Goal: Task Accomplishment & Management: Use online tool/utility

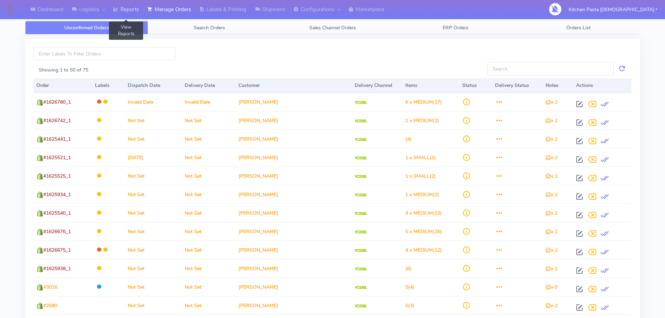
click at [134, 17] on link "Reports" at bounding box center [126, 9] width 34 height 19
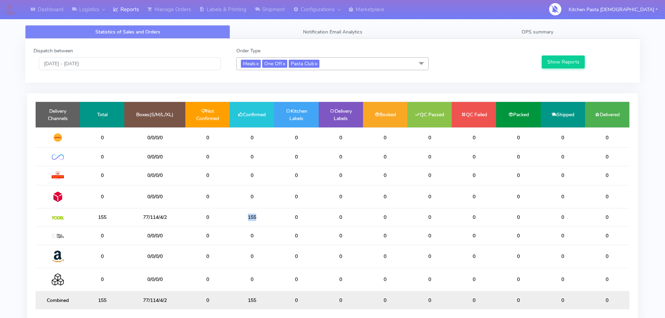
drag, startPoint x: 257, startPoint y: 218, endPoint x: 232, endPoint y: 215, distance: 24.6
click at [232, 215] on td "155" at bounding box center [252, 217] width 44 height 18
drag, startPoint x: 127, startPoint y: 74, endPoint x: 118, endPoint y: 52, distance: 23.5
click at [121, 60] on div "Dispatch between 05/10/2025 - 05/10/2025 Order Type Meals x One Off x Pasta Clu…" at bounding box center [332, 60] width 608 height 27
click at [118, 51] on div "Dispatch between 05/10/2025 - 05/10/2025" at bounding box center [129, 58] width 203 height 23
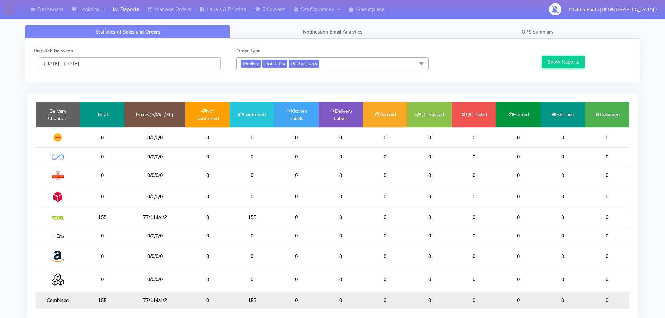
click at [117, 68] on input "[DATE] - [DATE]" at bounding box center [130, 63] width 182 height 13
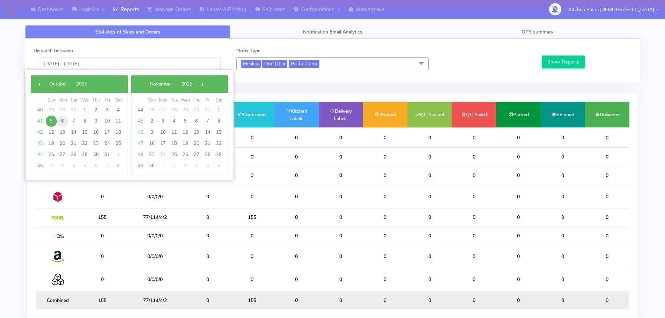
click at [59, 124] on span "6" at bounding box center [62, 121] width 11 height 11
type input "06/10/2025 - 06/10/2025"
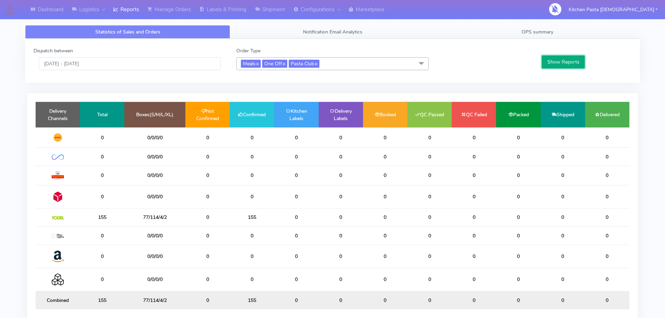
click at [565, 61] on button "Show Reports" at bounding box center [563, 61] width 43 height 13
click at [160, 8] on link "Manage Orders" at bounding box center [169, 9] width 52 height 19
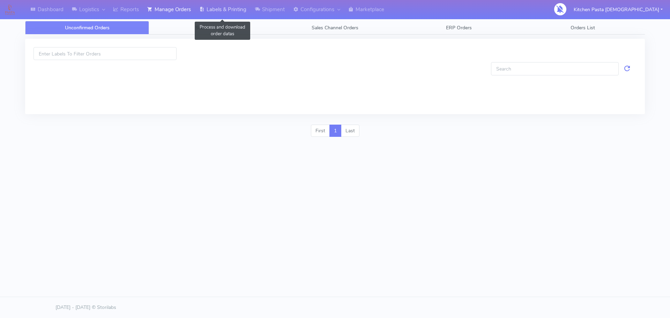
click at [226, 15] on link "Labels & Printing" at bounding box center [222, 9] width 55 height 19
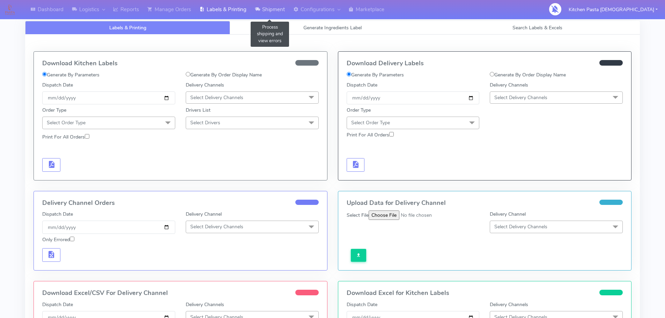
click at [270, 9] on link "Shipment" at bounding box center [270, 9] width 38 height 19
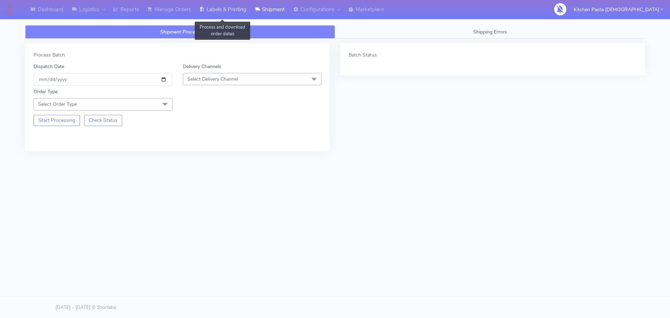
click at [221, 13] on link "Labels & Printing" at bounding box center [222, 9] width 55 height 19
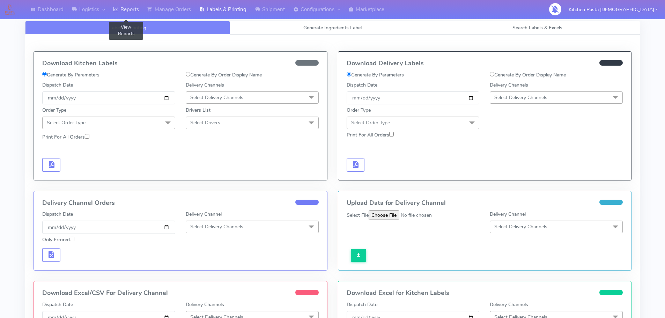
click at [138, 16] on link "Reports" at bounding box center [126, 9] width 34 height 19
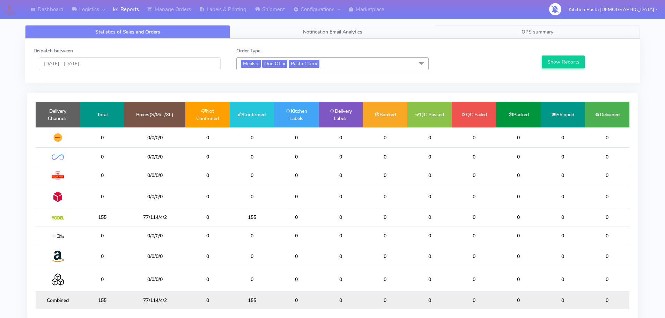
drag, startPoint x: 571, startPoint y: 21, endPoint x: 565, endPoint y: 27, distance: 8.4
click at [572, 22] on div "Statistics of Sales and Orders Notification Email Analytics OPS summary Dispatc…" at bounding box center [332, 175] width 615 height 324
click at [556, 32] on link "OPS summary" at bounding box center [537, 32] width 205 height 14
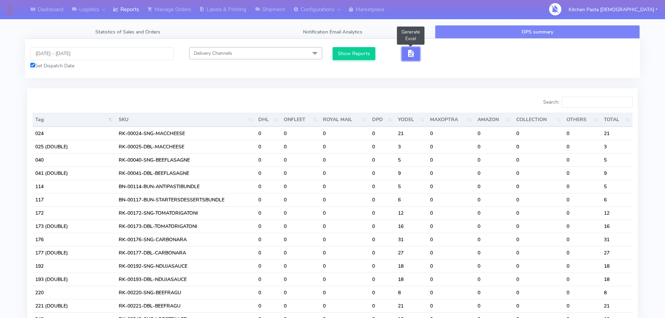
click at [408, 57] on span "button" at bounding box center [411, 55] width 8 height 7
click at [436, 54] on span "button" at bounding box center [436, 55] width 8 height 7
click at [111, 12] on link "Reports" at bounding box center [126, 9] width 34 height 19
click at [125, 11] on link "Reports" at bounding box center [126, 9] width 34 height 19
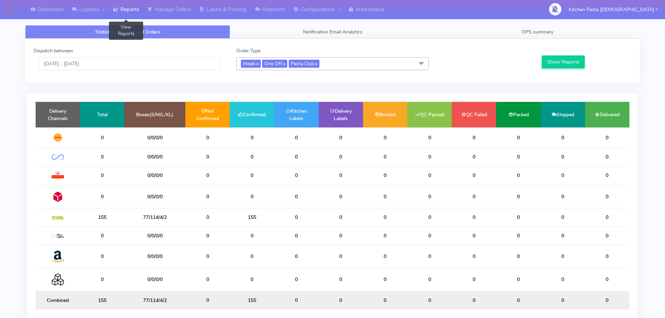
click at [127, 8] on link "Reports" at bounding box center [126, 9] width 34 height 19
click at [558, 28] on link "OPS summary" at bounding box center [537, 32] width 205 height 14
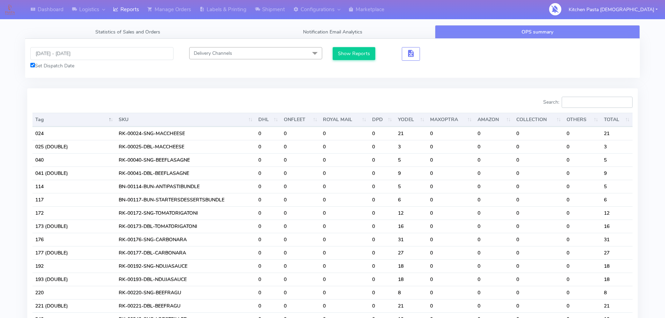
click at [582, 97] on input "Search:" at bounding box center [597, 102] width 71 height 11
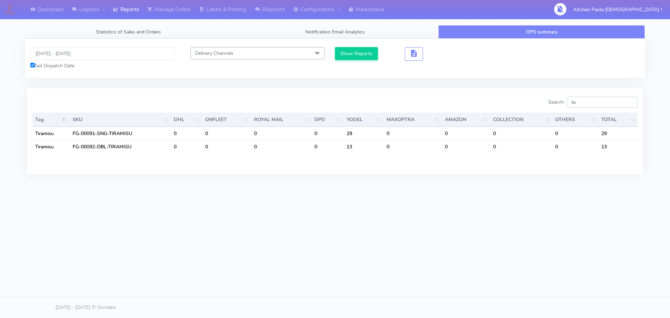
drag, startPoint x: 593, startPoint y: 103, endPoint x: 548, endPoint y: 103, distance: 45.0
click at [549, 103] on div "Search: tir" at bounding box center [488, 104] width 297 height 14
drag, startPoint x: 588, startPoint y: 102, endPoint x: 549, endPoint y: 101, distance: 39.1
click at [549, 101] on div "Search: pro" at bounding box center [488, 104] width 297 height 14
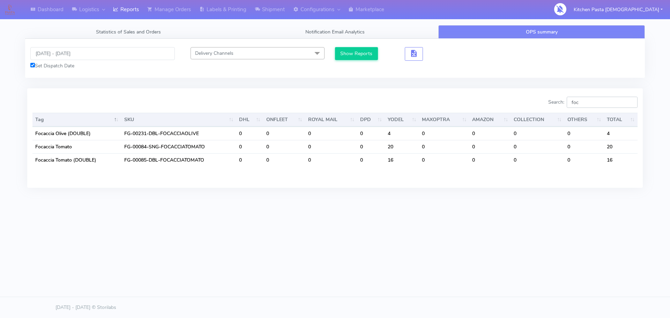
drag, startPoint x: 587, startPoint y: 102, endPoint x: 547, endPoint y: 111, distance: 41.9
click at [547, 111] on div "Search: foc Tag SKU DHL ONFLEET ROYAL MAIL DPD YODEL MAXOPTRA AMAZON COLLECTION…" at bounding box center [334, 138] width 605 height 82
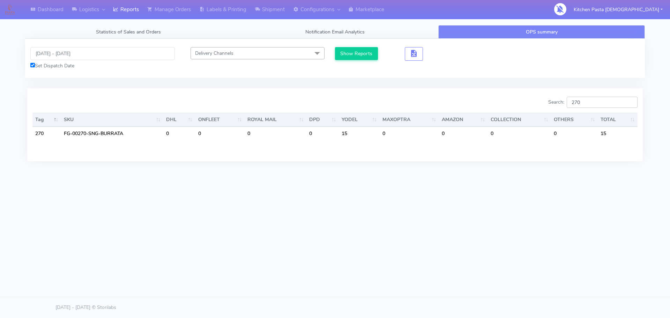
drag, startPoint x: 596, startPoint y: 102, endPoint x: 525, endPoint y: 101, distance: 71.6
click at [526, 101] on div "Search: 270" at bounding box center [488, 104] width 297 height 14
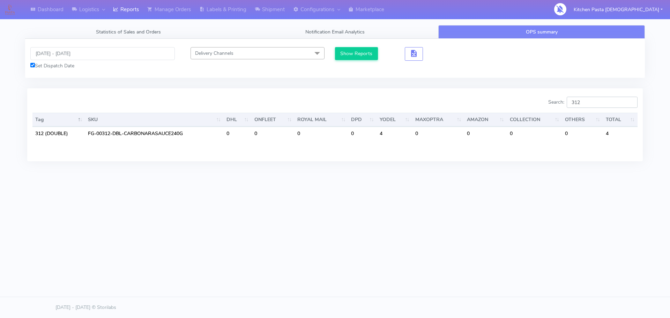
drag, startPoint x: 566, startPoint y: 105, endPoint x: 544, endPoint y: 106, distance: 22.0
click at [544, 106] on div "Search: 312" at bounding box center [488, 104] width 297 height 14
click at [629, 104] on input "310" at bounding box center [602, 102] width 71 height 11
type input "310"
drag, startPoint x: 584, startPoint y: 95, endPoint x: 556, endPoint y: 97, distance: 27.3
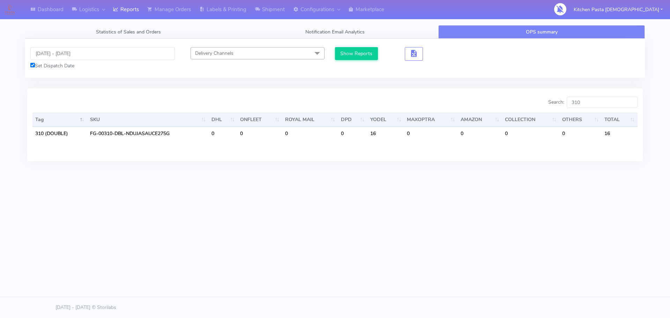
click at [556, 97] on div "Search: 310 Tag SKU DHL ONFLEET ROYAL MAIL DPD YODEL MAXOPTRA AMAZON COLLECTION…" at bounding box center [335, 124] width 616 height 73
drag, startPoint x: 575, startPoint y: 99, endPoint x: 570, endPoint y: 99, distance: 4.5
click at [570, 99] on label "Search: 310" at bounding box center [592, 102] width 89 height 11
click at [570, 99] on input "310" at bounding box center [602, 102] width 71 height 11
drag, startPoint x: 573, startPoint y: 102, endPoint x: 550, endPoint y: 100, distance: 22.8
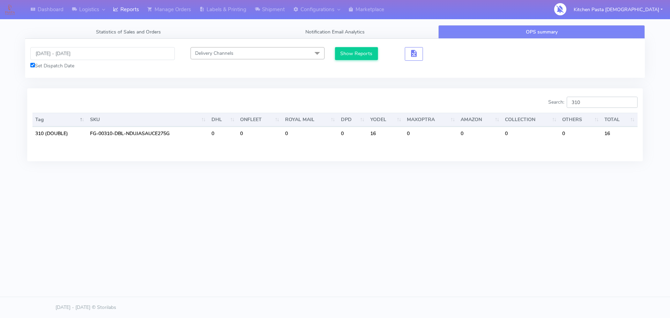
click at [551, 102] on div "Search: 310" at bounding box center [488, 104] width 297 height 14
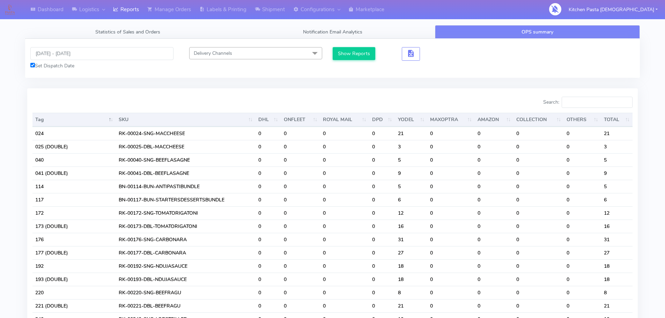
drag, startPoint x: 127, startPoint y: 22, endPoint x: 116, endPoint y: 10, distance: 16.5
click at [109, 5] on link "Logistics" at bounding box center [88, 9] width 41 height 19
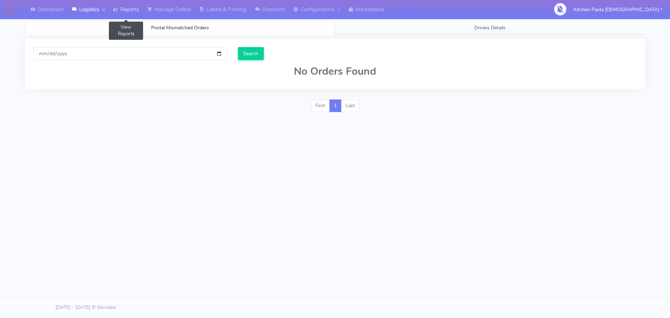
click at [135, 17] on link "Reports" at bounding box center [126, 9] width 34 height 19
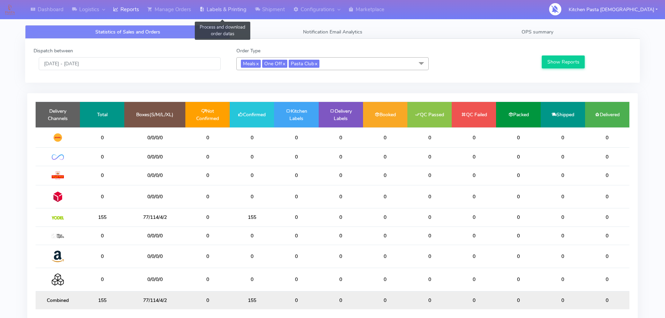
click at [226, 8] on link "Labels & Printing" at bounding box center [222, 9] width 55 height 19
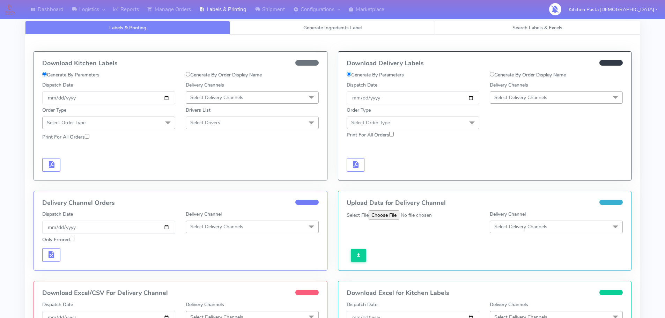
click at [299, 31] on link "Generate Ingredients Label" at bounding box center [332, 28] width 205 height 14
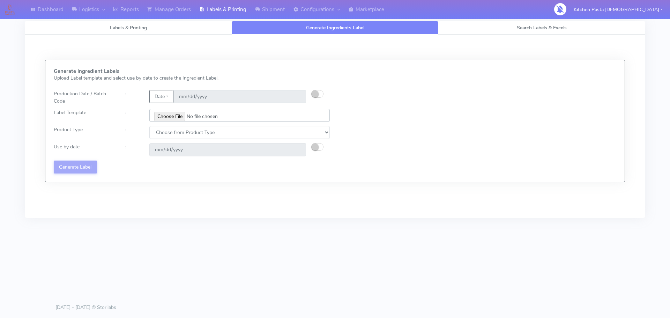
click at [179, 118] on input "file" at bounding box center [239, 115] width 180 height 13
type input "C:\fakepath\Classic Tiramisu V1.jpg"
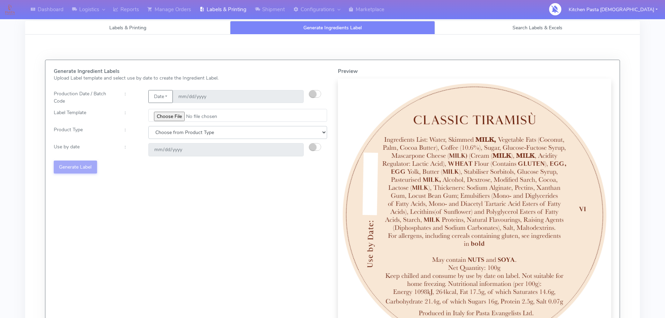
click at [201, 127] on select "Choose from Product Type ECOM ERETAIL CIRCULAR CIRC_DESERTS LASAGNE" at bounding box center [237, 132] width 179 height 13
select select "3"
click at [148, 126] on select "Choose from Product Type ECOM ERETAIL CIRCULAR CIRC_DESERTS LASAGNE" at bounding box center [237, 132] width 179 height 13
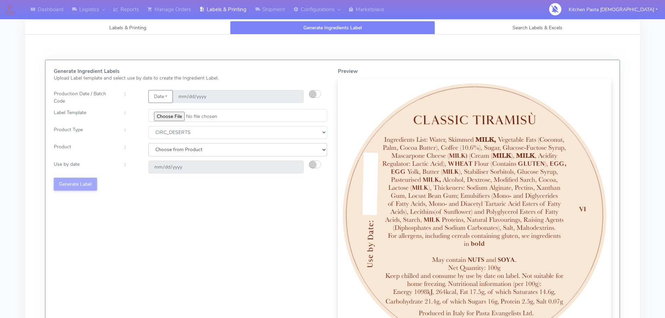
click at [203, 153] on select "Choose from Product CLASSIC_TIRAMISU CREMA_AMARENA PROFITEROLES" at bounding box center [237, 149] width 179 height 13
select select "0"
click at [148, 143] on select "Choose from Product CLASSIC_TIRAMISU CREMA_AMARENA PROFITEROLES" at bounding box center [237, 149] width 179 height 13
type input "2025-10-08"
click at [57, 186] on button "Generate Label" at bounding box center [75, 184] width 43 height 13
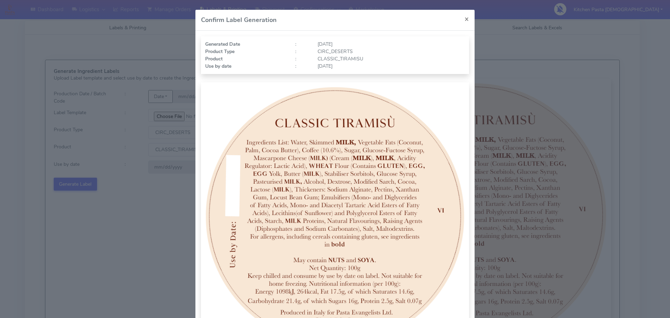
scroll to position [70, 0]
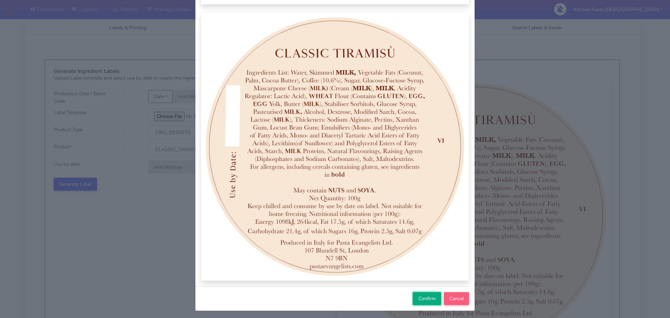
click at [422, 301] on span "Confirm" at bounding box center [427, 298] width 17 height 7
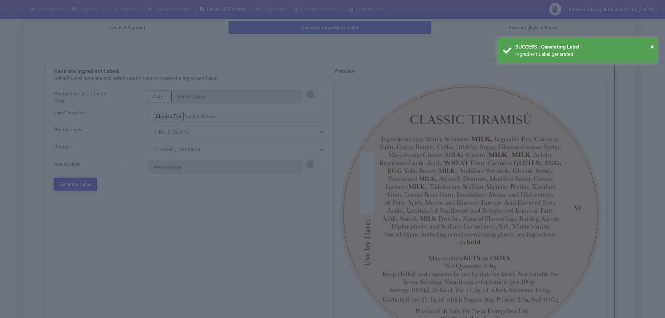
select select
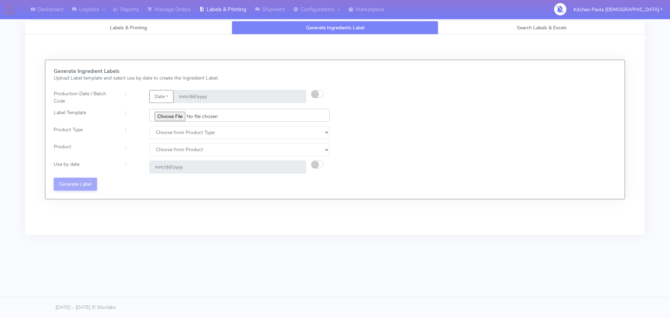
click at [177, 117] on input "file" at bounding box center [239, 115] width 180 height 13
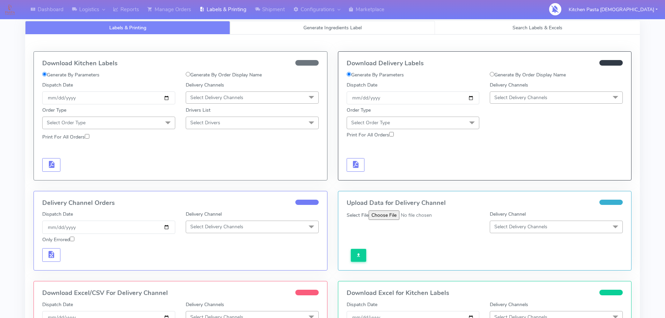
click at [323, 33] on link "Generate Ingredients Label" at bounding box center [332, 28] width 205 height 14
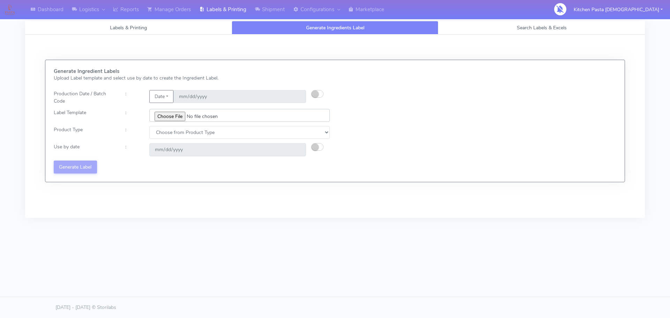
click at [173, 117] on input "file" at bounding box center [239, 115] width 180 height 13
type input "C:\fakepath\Profiteroles V1.jpg"
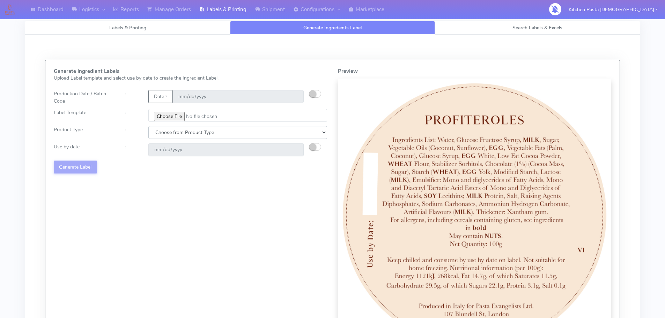
click at [187, 131] on select "Choose from Product Type ECOM ERETAIL CIRCULAR CIRC_DESERTS LASAGNE" at bounding box center [237, 132] width 179 height 13
select select "3"
click at [148, 126] on select "Choose from Product Type ECOM ERETAIL CIRCULAR CIRC_DESERTS LASAGNE" at bounding box center [237, 132] width 179 height 13
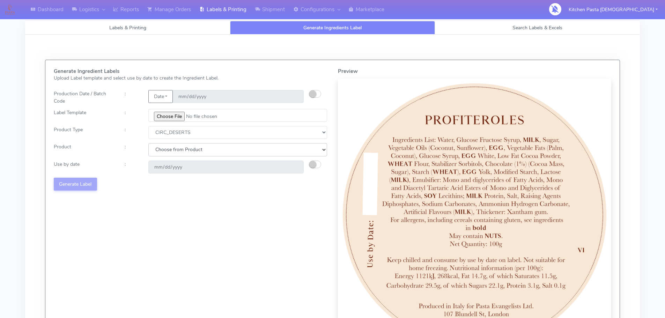
click at [194, 149] on select "Choose from Product CLASSIC_TIRAMISU CREMA_AMARENA PROFITEROLES" at bounding box center [237, 149] width 179 height 13
click at [171, 131] on select "Choose from Product Type ECOM ERETAIL CIRCULAR CIRC_DESERTS LASAGNE" at bounding box center [237, 132] width 179 height 13
click at [176, 133] on select "Choose from Product Type ECOM ERETAIL CIRCULAR CIRC_DESERTS LASAGNE" at bounding box center [237, 132] width 179 height 13
click at [194, 151] on select "Choose from Product CLASSIC_TIRAMISU CREMA_AMARENA PROFITEROLES" at bounding box center [237, 149] width 179 height 13
select select "2"
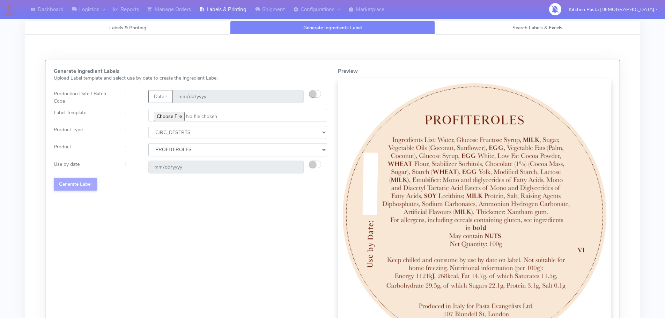
click at [148, 143] on select "Choose from Product CLASSIC_TIRAMISU CREMA_AMARENA PROFITEROLES" at bounding box center [237, 149] width 179 height 13
type input "[DATE]"
click at [67, 185] on button "Generate Label" at bounding box center [75, 184] width 43 height 13
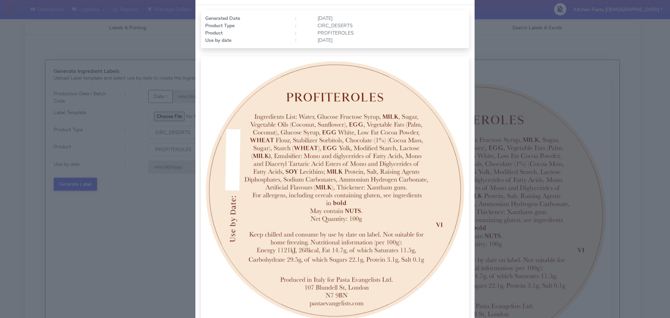
scroll to position [70, 0]
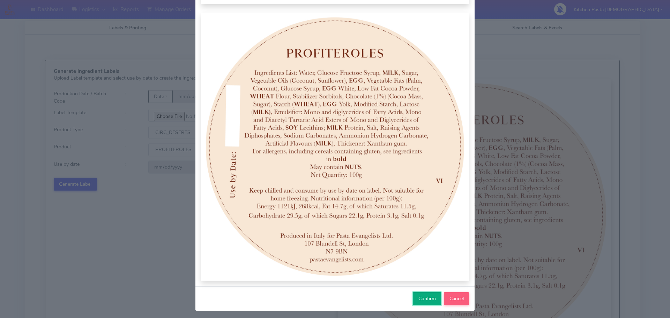
click at [424, 300] on span "Confirm" at bounding box center [427, 298] width 17 height 7
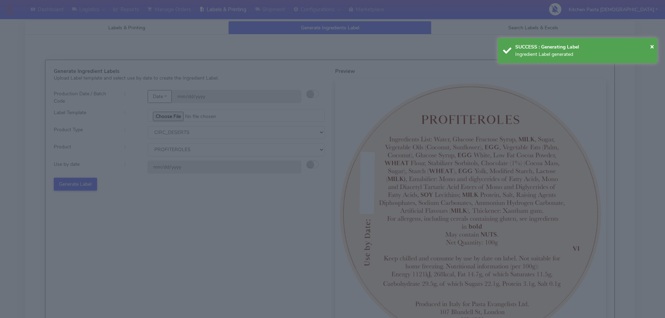
select select
